Goal: Information Seeking & Learning: Check status

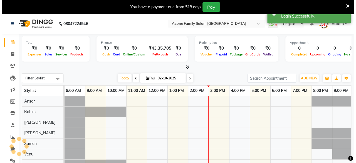
scroll to position [8, 0]
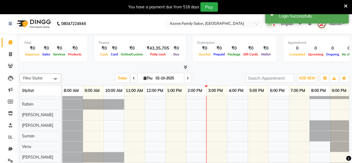
click at [345, 4] on icon at bounding box center [346, 6] width 4 height 5
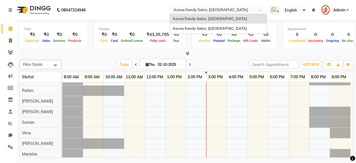
click at [194, 11] on input "text" at bounding box center [213, 11] width 81 height 6
click at [195, 27] on span "Azone Family Salon, [GEOGRAPHIC_DATA]" at bounding box center [210, 28] width 74 height 4
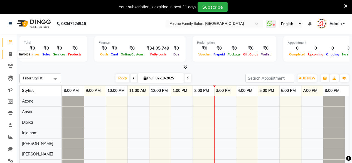
click at [11, 54] on icon at bounding box center [10, 54] width 3 height 4
select select "5098"
select select "service"
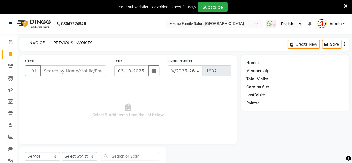
click at [65, 45] on link "PREVIOUS INVOICES" at bounding box center [72, 42] width 39 height 5
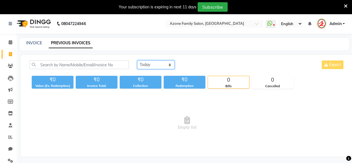
click at [156, 63] on select "Today Yesterday Custom Range" at bounding box center [155, 64] width 37 height 9
select select "range"
click at [137, 60] on select "Today Yesterday Custom Range" at bounding box center [155, 64] width 37 height 9
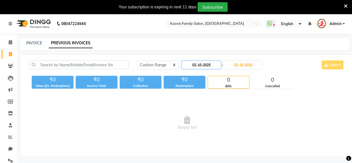
click at [200, 63] on input "02-10-2025" at bounding box center [201, 65] width 39 height 8
select select "10"
select select "2025"
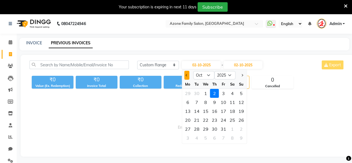
click at [187, 77] on button "Previous month" at bounding box center [187, 75] width 5 height 9
select select "9"
click at [198, 127] on div "30" at bounding box center [196, 128] width 9 height 9
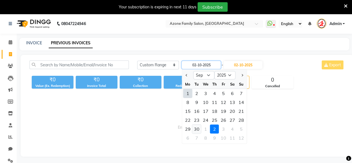
type input "30-09-2025"
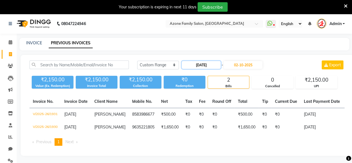
click at [200, 63] on input "30-09-2025" at bounding box center [201, 65] width 39 height 8
select select "9"
select select "2025"
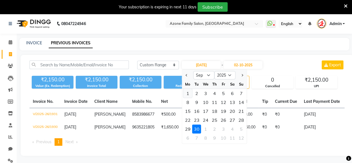
click at [190, 93] on div "1" at bounding box center [187, 93] width 9 height 9
type input "01-09-2025"
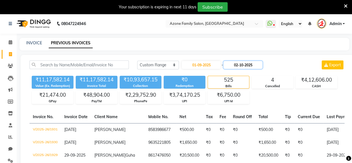
click at [233, 65] on input "02-10-2025" at bounding box center [242, 65] width 39 height 8
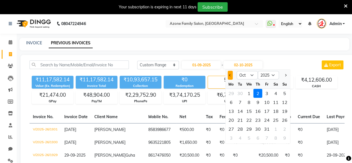
click at [229, 73] on button "Previous month" at bounding box center [230, 75] width 5 height 9
select select "9"
click at [244, 128] on div "30" at bounding box center [240, 128] width 9 height 9
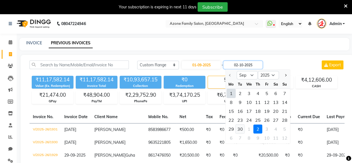
type input "30-09-2025"
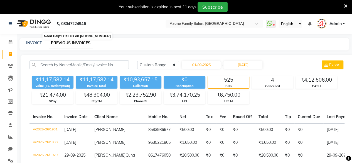
click at [59, 26] on p "08047224946" at bounding box center [71, 24] width 29 height 16
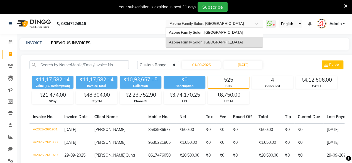
click at [212, 21] on div "× Azone Family Salon, Midnapore Town" at bounding box center [206, 24] width 74 height 6
click at [199, 34] on span "Azone Family Salon, [GEOGRAPHIC_DATA]" at bounding box center [206, 32] width 74 height 4
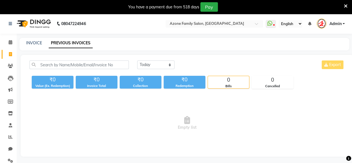
click at [61, 44] on link "PREVIOUS INVOICES" at bounding box center [71, 43] width 44 height 10
click at [153, 64] on select "Today Yesterday Custom Range" at bounding box center [155, 64] width 37 height 9
select select "range"
click at [137, 60] on select "Today Yesterday Custom Range" at bounding box center [155, 64] width 37 height 9
click at [205, 67] on input "02-10-2025" at bounding box center [201, 65] width 39 height 8
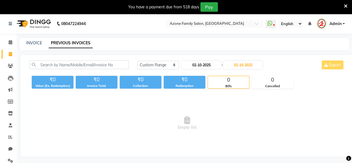
select select "10"
select select "2025"
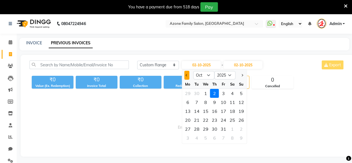
click at [186, 76] on span "Previous month" at bounding box center [187, 75] width 2 height 2
select select "9"
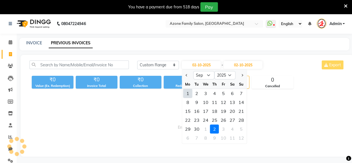
click at [187, 90] on div "1" at bounding box center [187, 93] width 9 height 9
type input "01-09-2025"
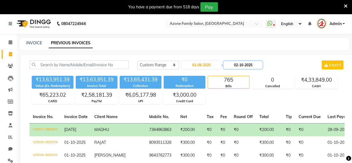
click at [244, 65] on input "02-10-2025" at bounding box center [242, 65] width 39 height 8
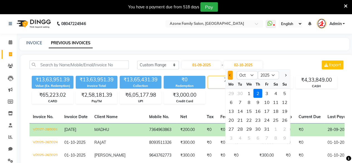
click at [230, 74] on span "Previous month" at bounding box center [230, 75] width 2 height 2
select select "9"
click at [242, 129] on div "30" at bounding box center [240, 128] width 9 height 9
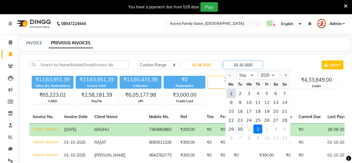
type input "30-09-2025"
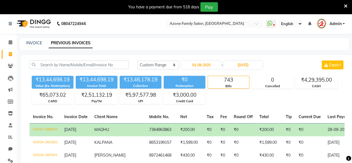
click at [256, 129] on td "₹200.00" at bounding box center [269, 129] width 26 height 13
click at [11, 138] on icon at bounding box center [10, 137] width 4 height 4
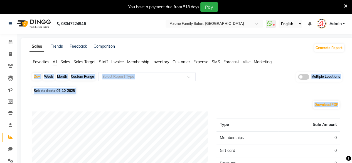
drag, startPoint x: 351, startPoint y: 65, endPoint x: 352, endPoint y: 100, distance: 35.4
click at [352, 100] on div "Sales Trends Feedback Comparison Generate Report Favorites All Sales Sales Targ…" at bounding box center [187, 160] width 333 height 245
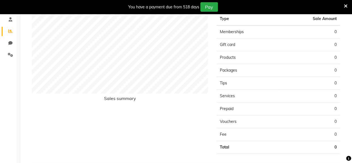
scroll to position [111, 0]
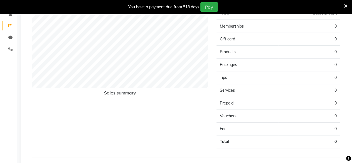
click at [344, 6] on icon at bounding box center [346, 6] width 4 height 5
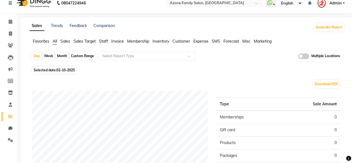
scroll to position [0, 0]
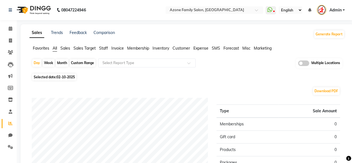
click at [59, 62] on div "Month" at bounding box center [62, 63] width 13 height 8
select select "10"
select select "2025"
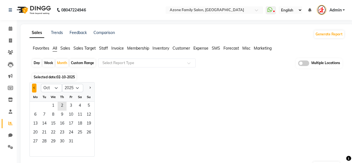
click at [36, 87] on button "Previous month" at bounding box center [34, 87] width 4 height 9
select select "9"
click at [36, 105] on span "1" at bounding box center [35, 106] width 9 height 9
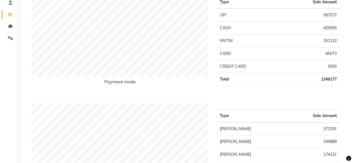
scroll to position [108, 0]
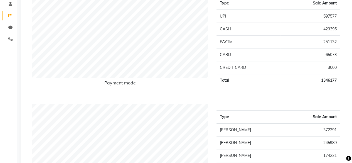
click at [172, 81] on div "Payment mode" at bounding box center [120, 42] width 185 height 104
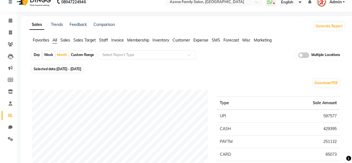
scroll to position [0, 0]
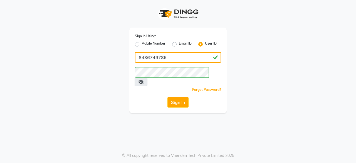
click at [174, 58] on input "8436749786" at bounding box center [178, 57] width 86 height 11
type input "azonesalon"
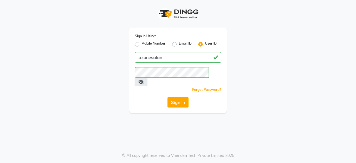
click at [148, 85] on div "Sign In Using: Mobile Number Email ID User ID azonesalon Remember me Forgot Pas…" at bounding box center [177, 70] width 97 height 85
click at [170, 97] on button "Sign In" at bounding box center [178, 102] width 21 height 11
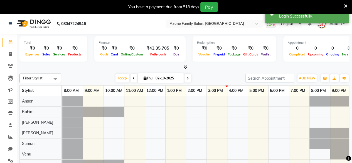
scroll to position [14, 0]
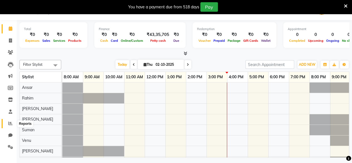
click at [13, 124] on span at bounding box center [11, 123] width 10 height 6
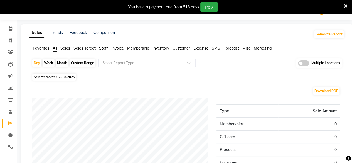
click at [60, 65] on div "Month" at bounding box center [62, 63] width 13 height 8
select select "10"
select select "2025"
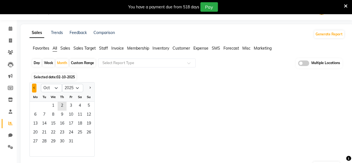
click at [35, 85] on button "Previous month" at bounding box center [34, 87] width 4 height 9
select select "9"
click at [41, 103] on span "2" at bounding box center [44, 106] width 9 height 9
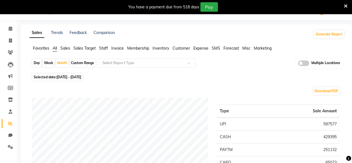
scroll to position [14, 0]
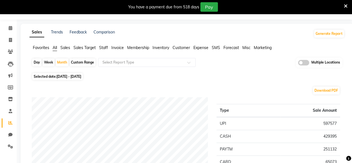
click at [347, 5] on icon at bounding box center [346, 6] width 4 height 5
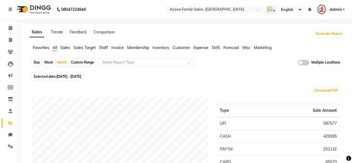
scroll to position [0, 0]
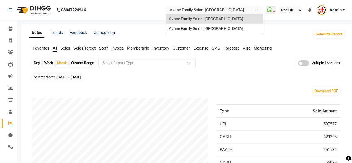
click at [234, 8] on input "text" at bounding box center [208, 11] width 81 height 6
click at [218, 27] on span "Azone Family Salon, [GEOGRAPHIC_DATA]" at bounding box center [206, 28] width 74 height 4
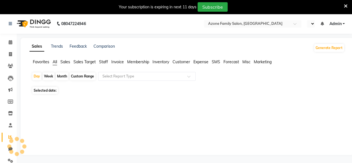
select select "en"
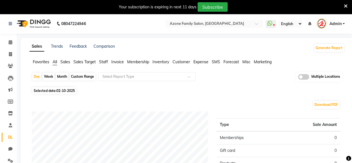
click at [62, 75] on div "Month" at bounding box center [62, 77] width 13 height 8
select select "10"
select select "2025"
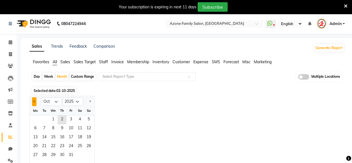
click at [34, 102] on span "Previous month" at bounding box center [34, 101] width 2 height 2
select select "9"
click at [37, 121] on span "1" at bounding box center [35, 119] width 9 height 9
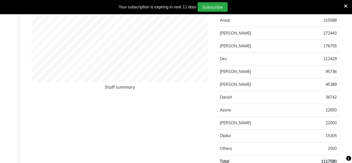
scroll to position [229, 0]
